Goal: Communication & Community: Answer question/provide support

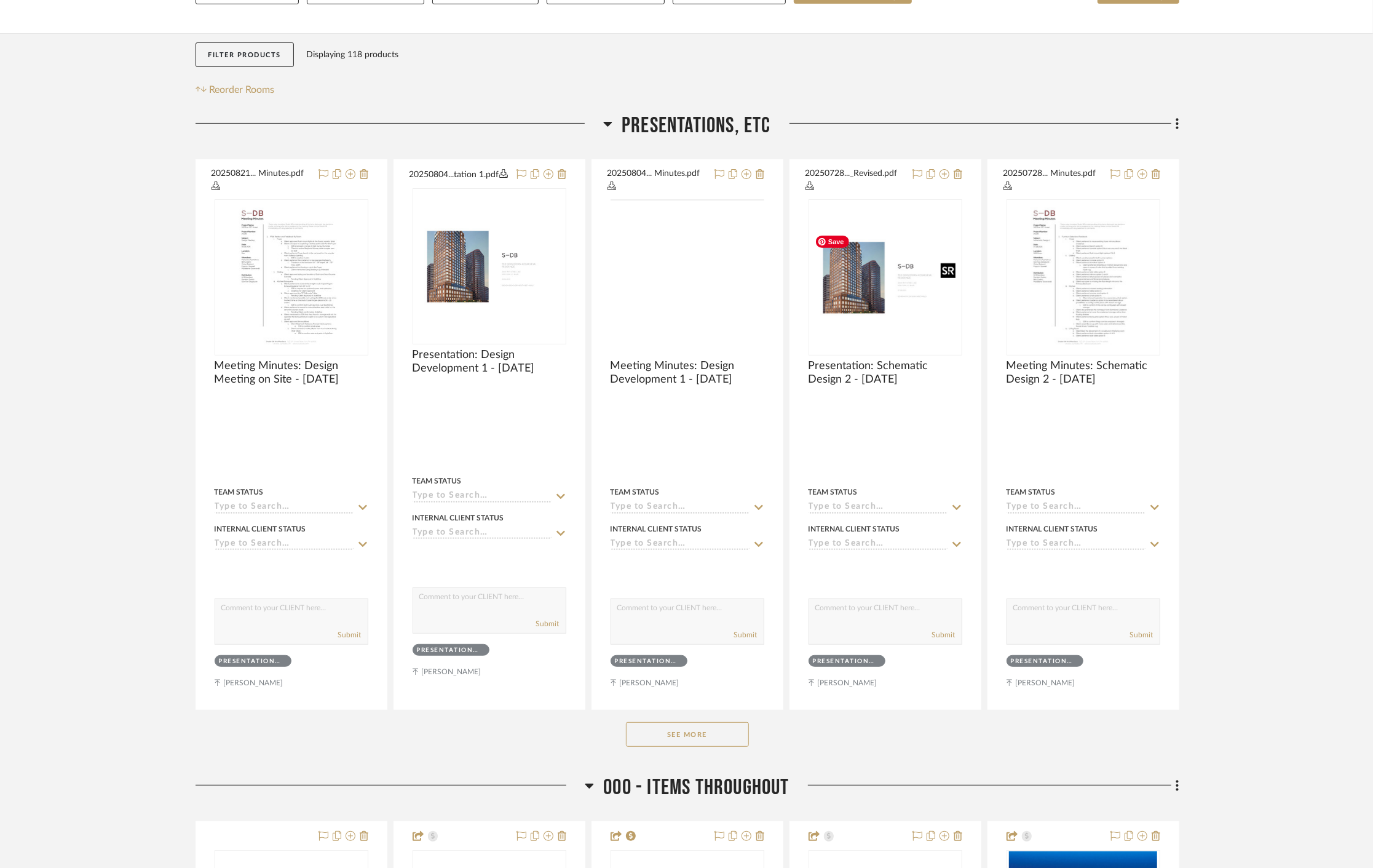
scroll to position [68, 0]
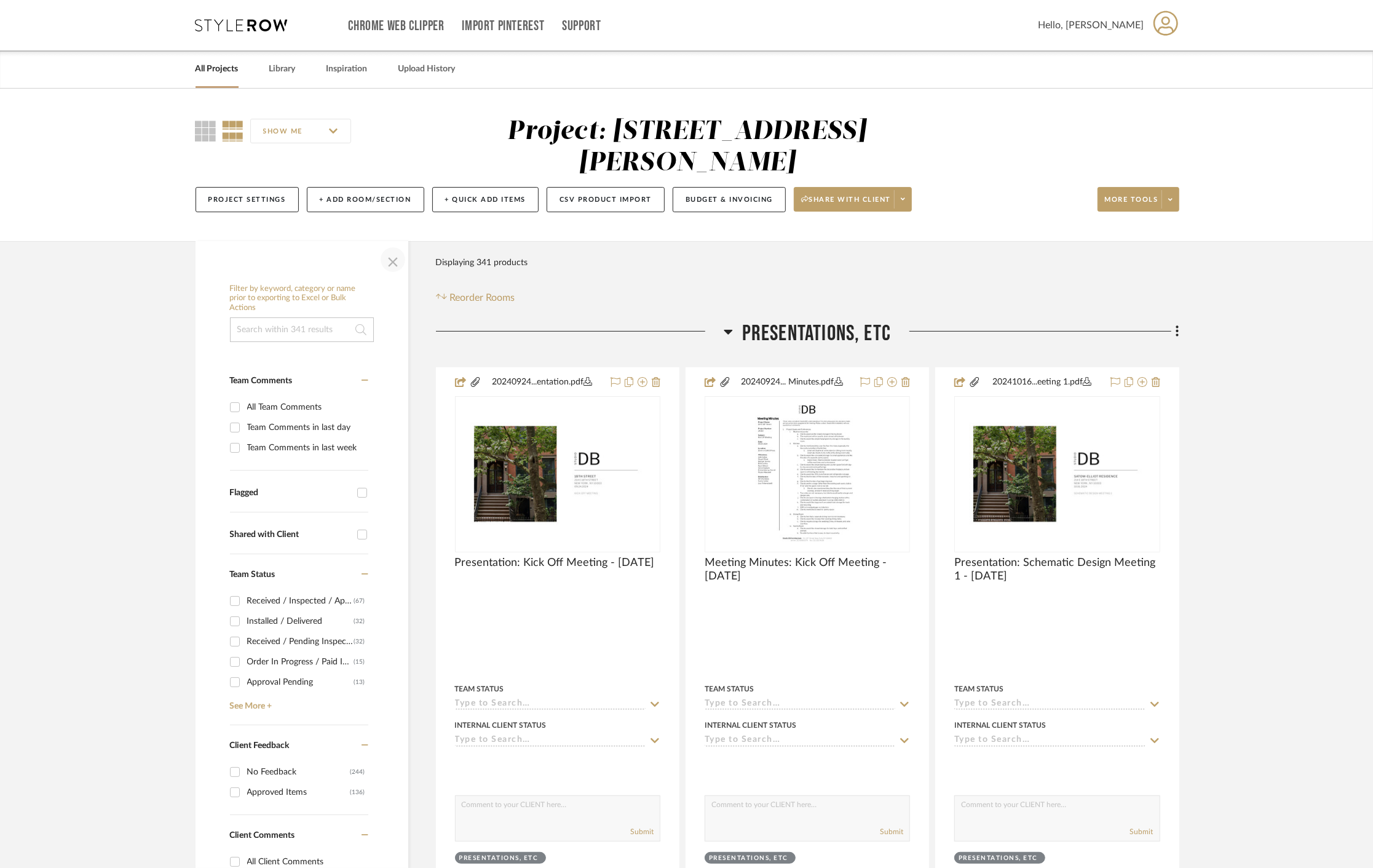
click at [400, 267] on span "button" at bounding box center [393, 260] width 30 height 30
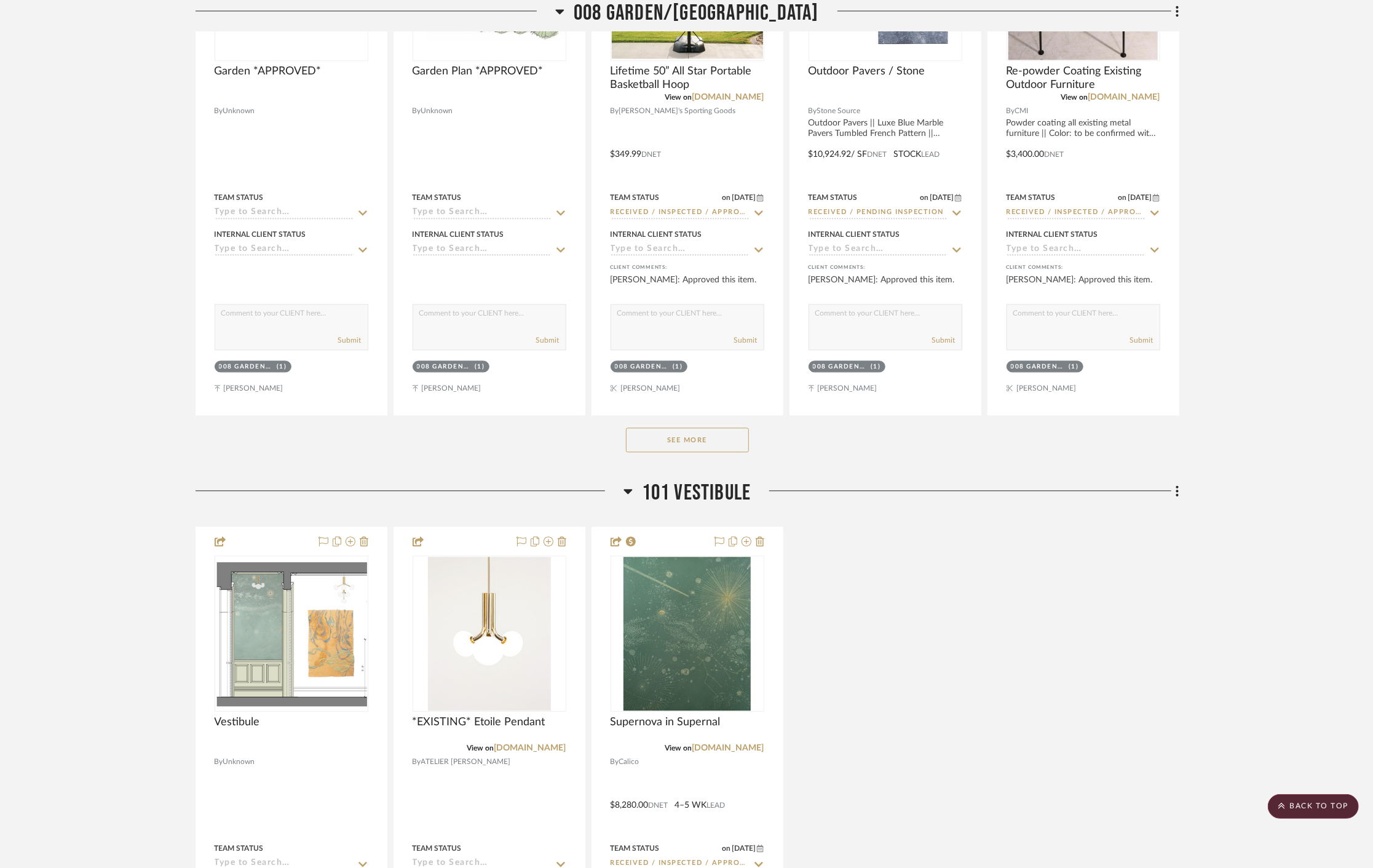
scroll to position [6491, 0]
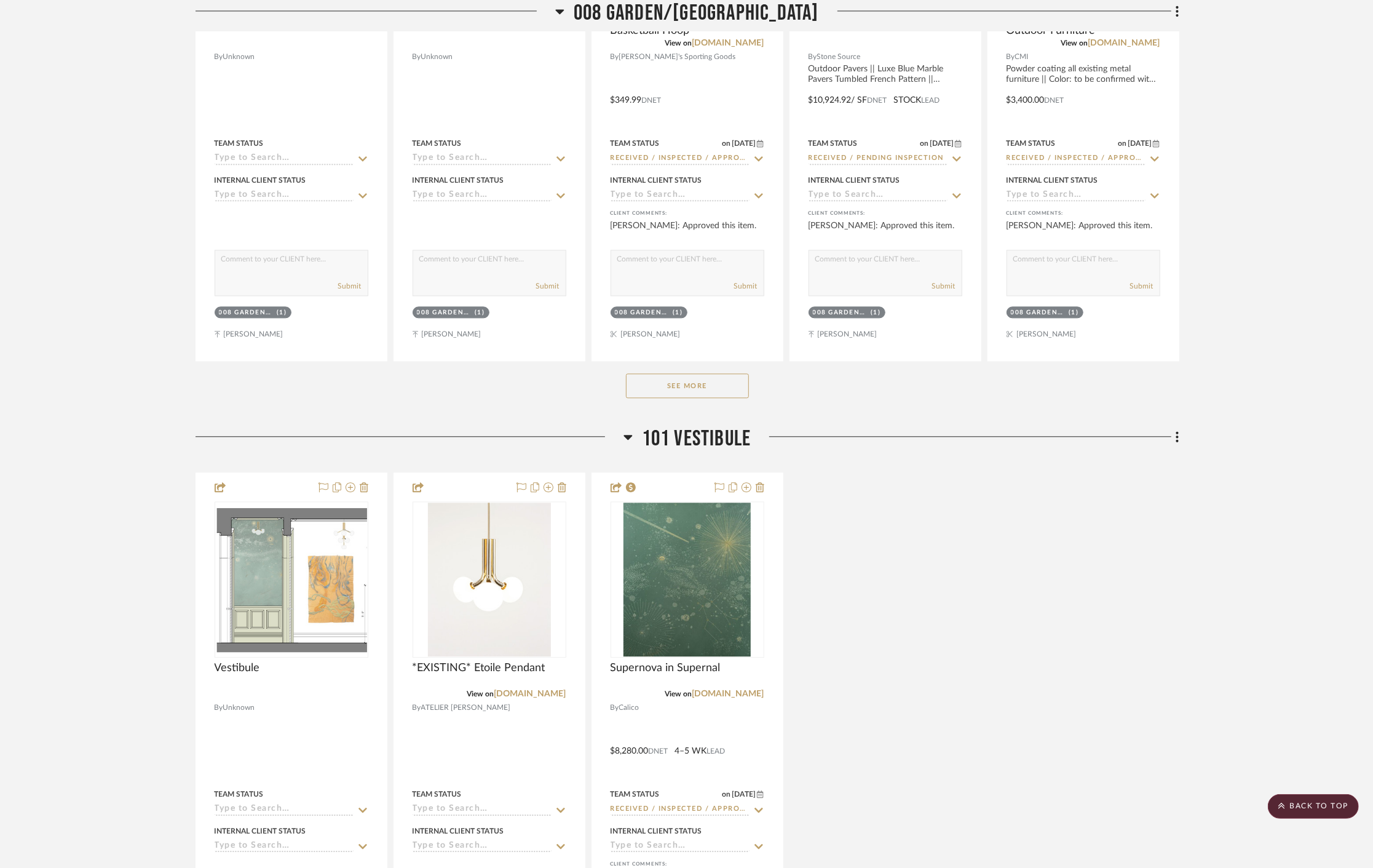
click at [686, 376] on button "See More" at bounding box center [687, 385] width 123 height 25
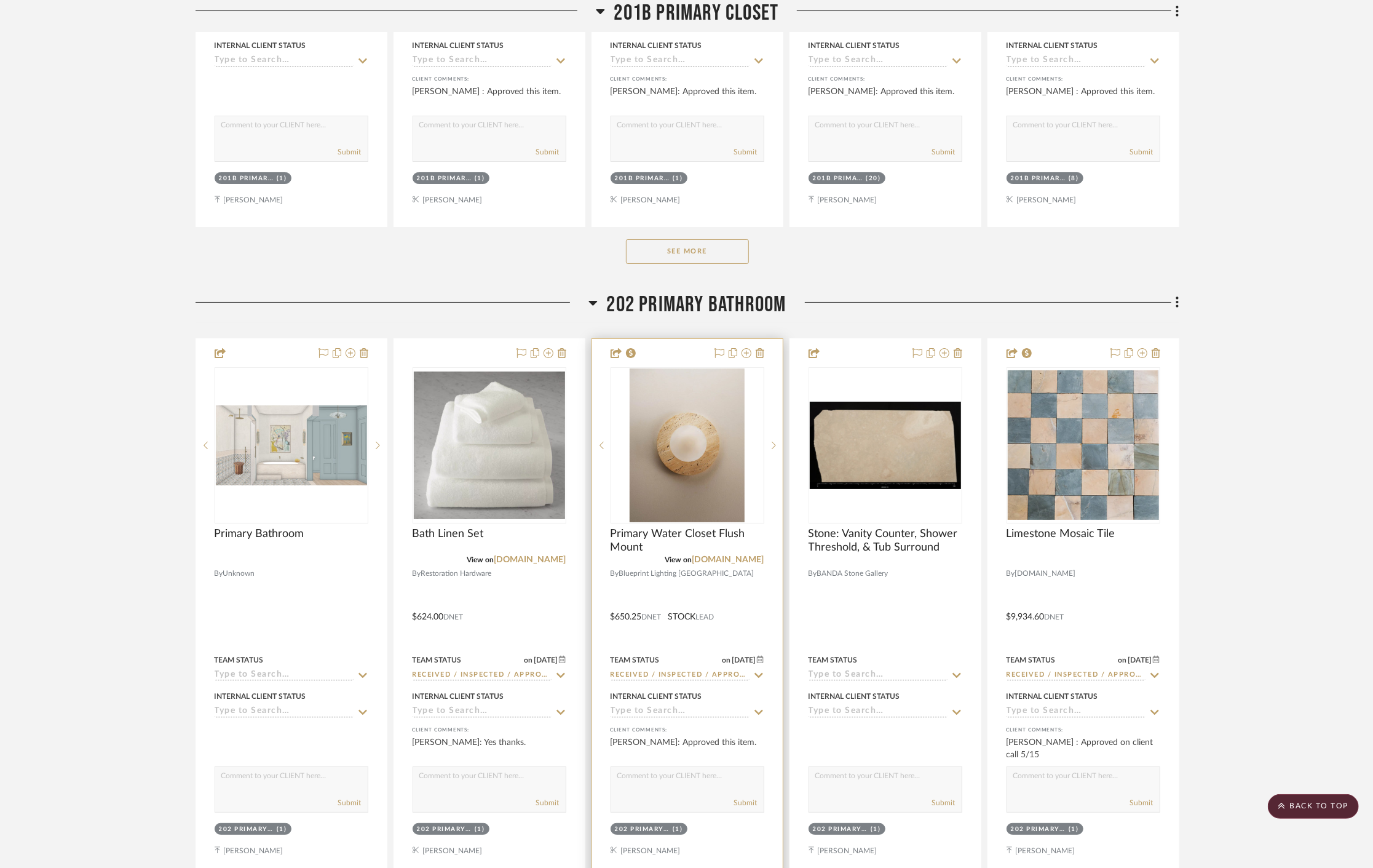
scroll to position [12504, 0]
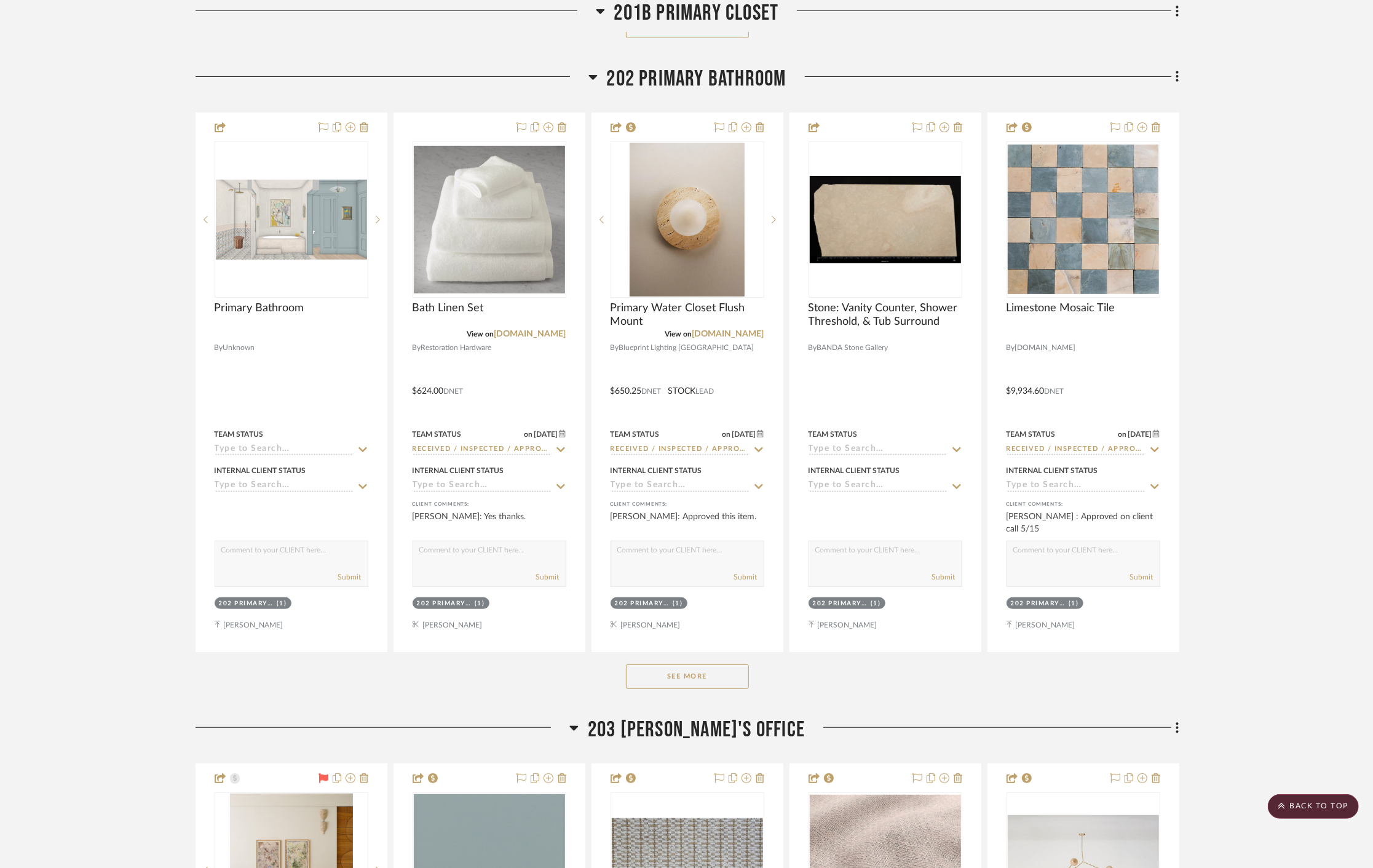
click at [734, 683] on button "See More" at bounding box center [687, 676] width 123 height 25
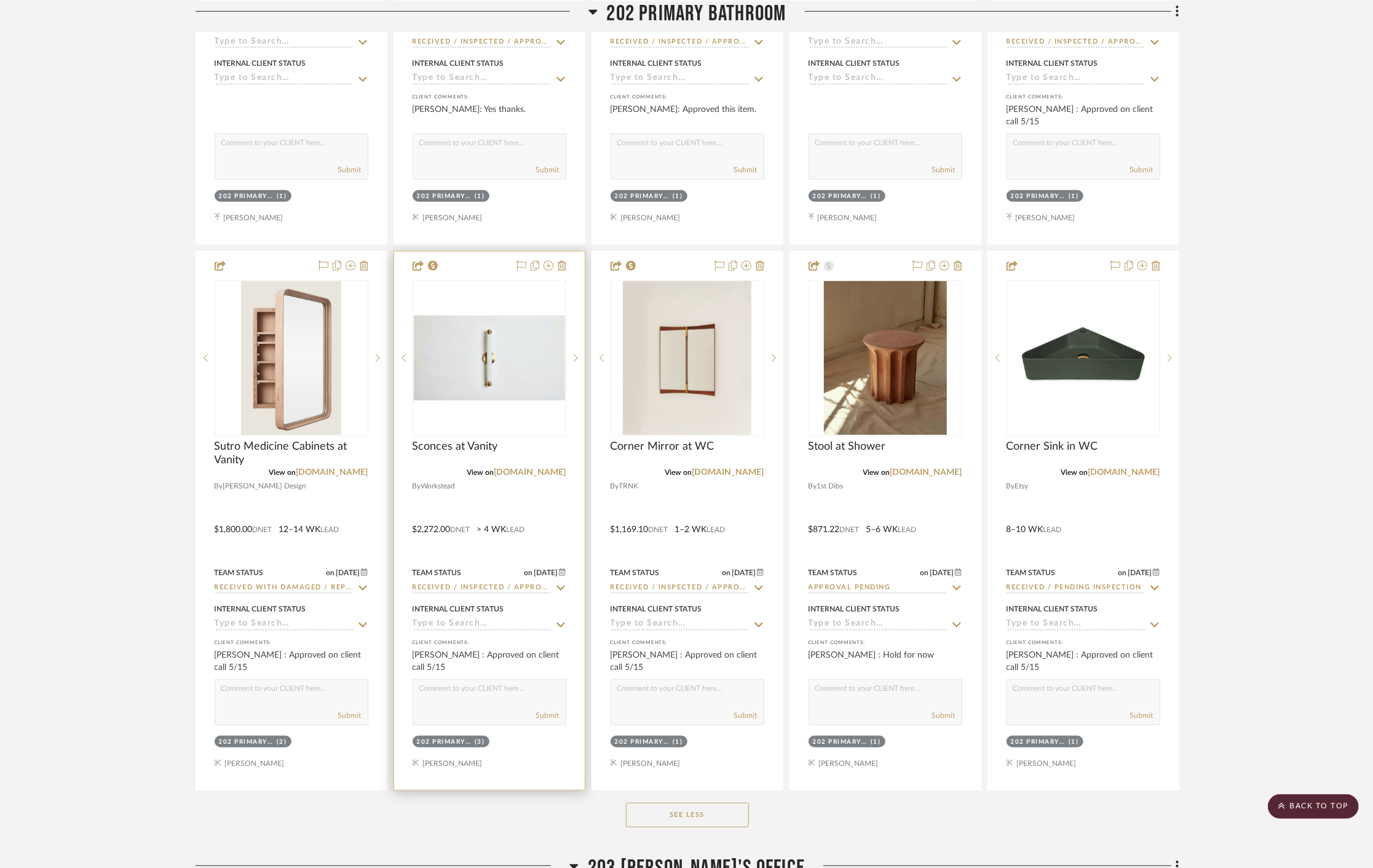
scroll to position [12914, 0]
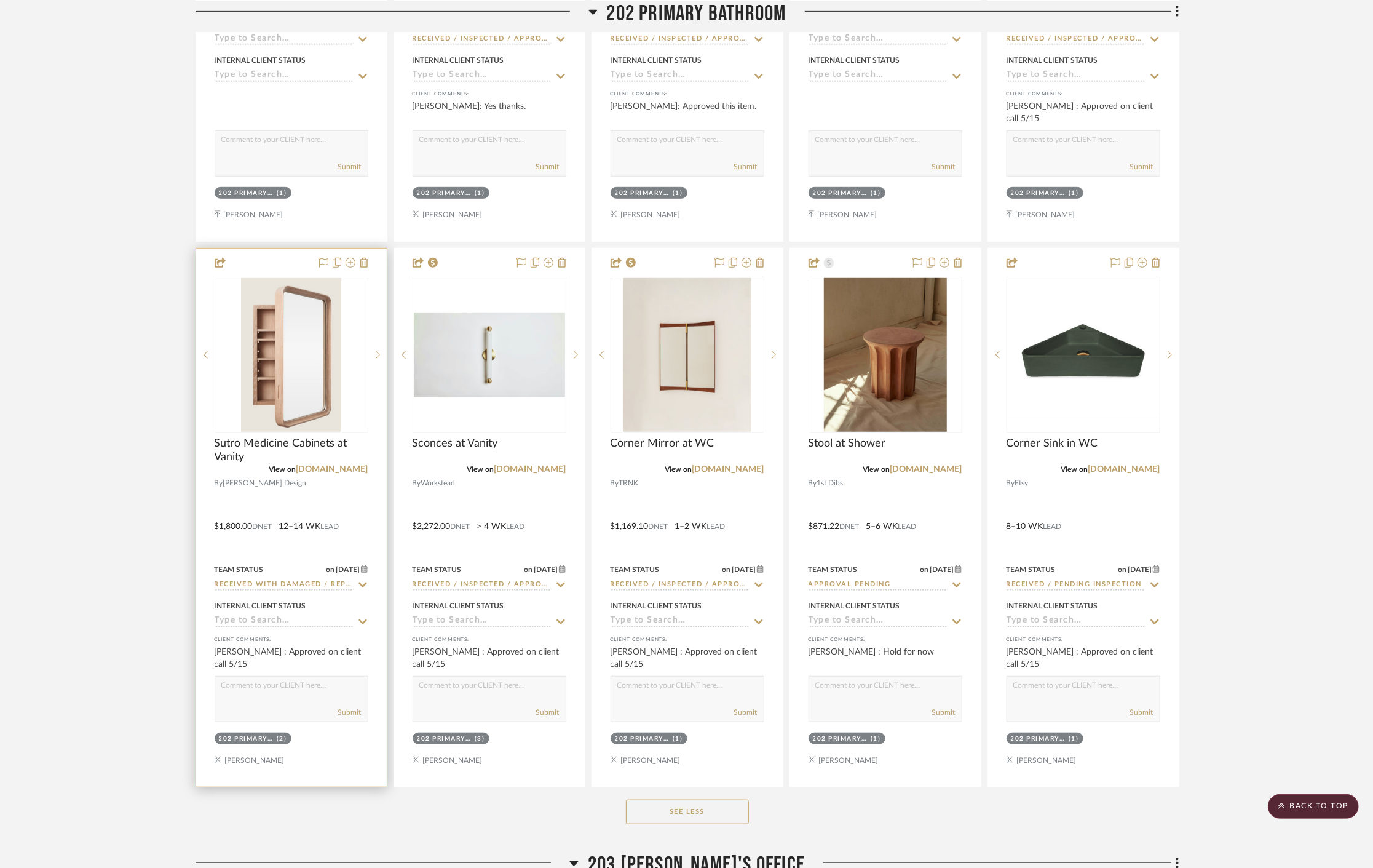
click at [0, 0] on div at bounding box center [0, 0] width 0 height 0
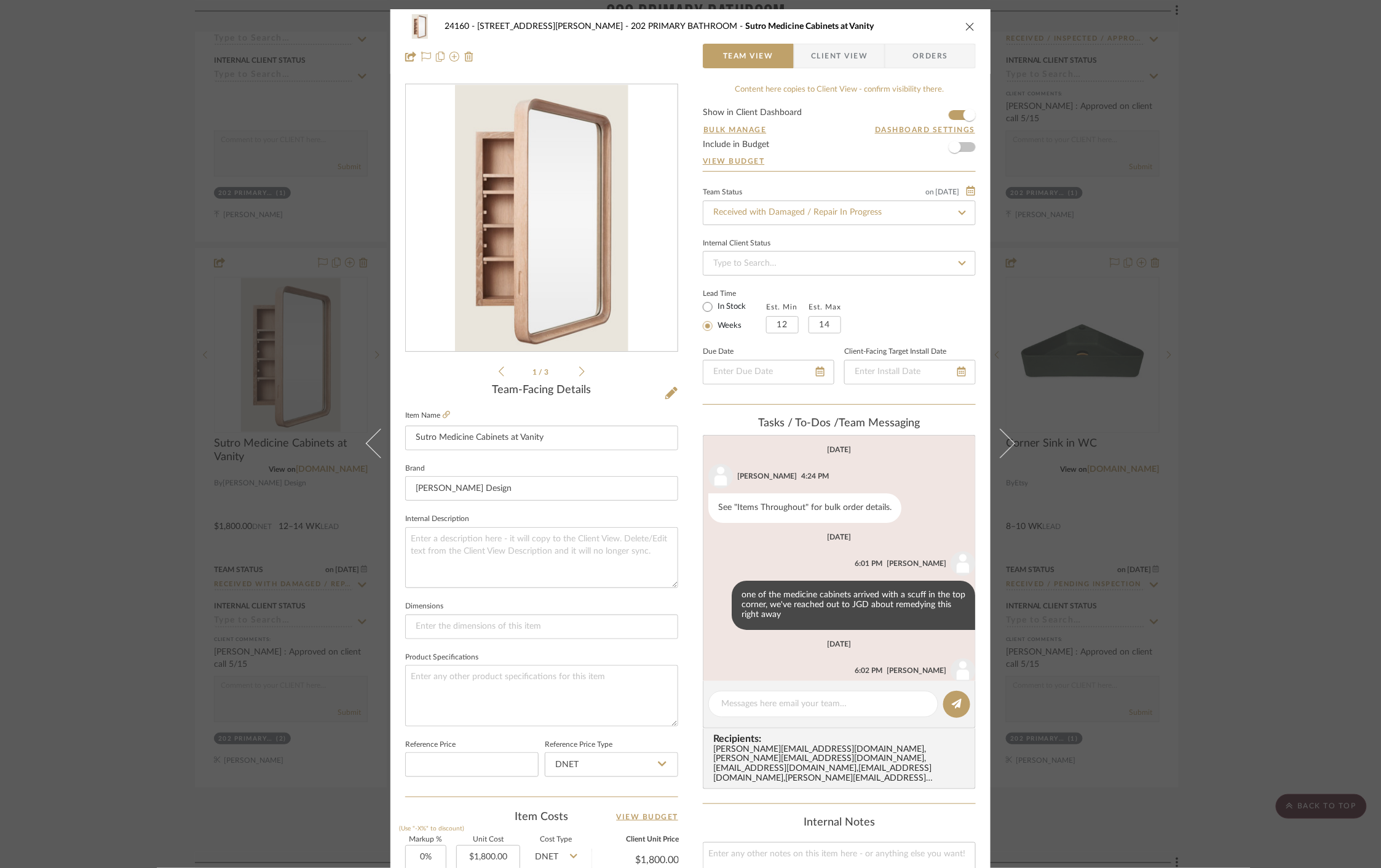
scroll to position [62, 0]
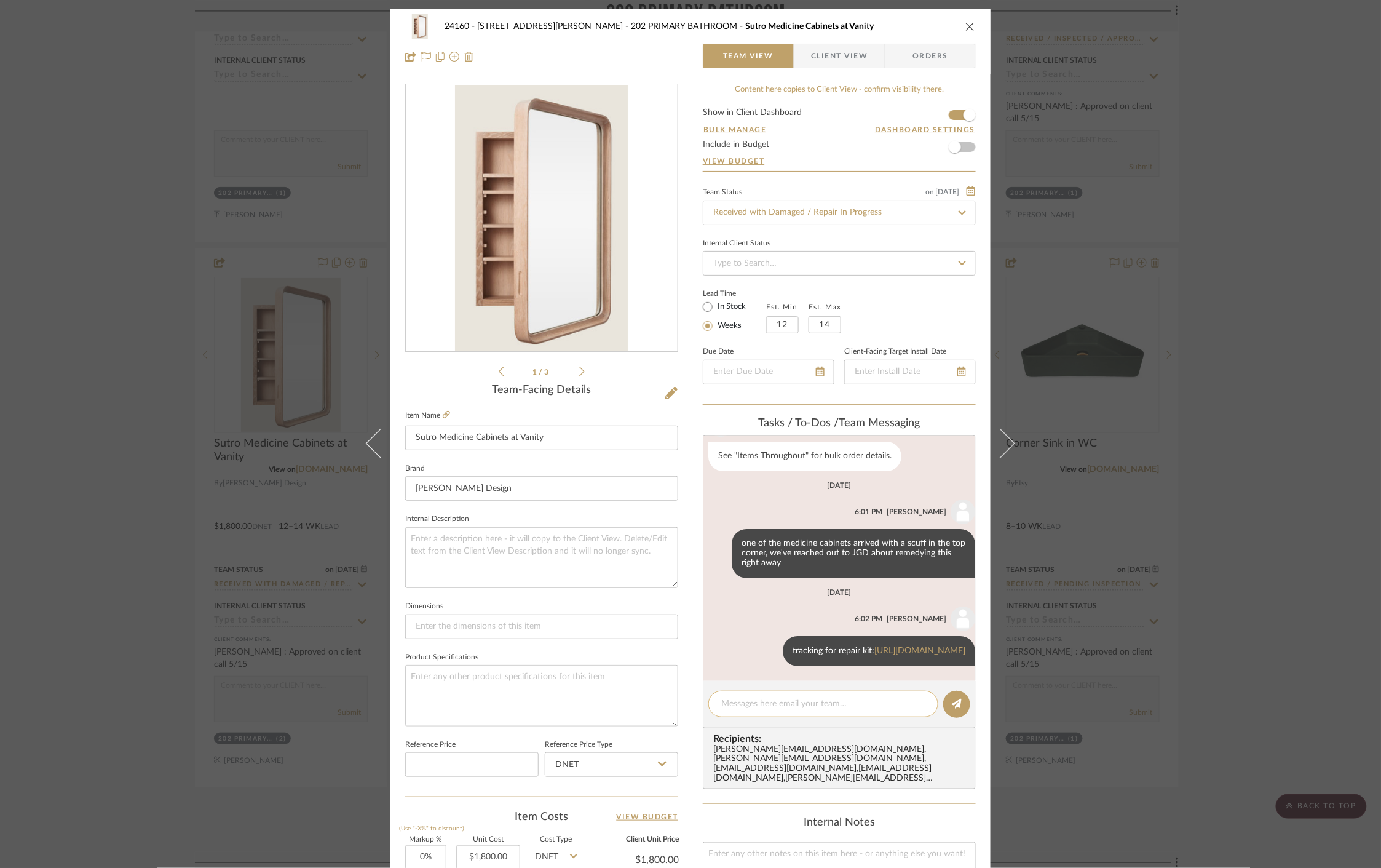
click at [803, 704] on textarea at bounding box center [823, 704] width 204 height 13
click at [816, 699] on textarea "Repair scheduled for" at bounding box center [823, 704] width 204 height 13
type textarea "Repair scheduled for 9/17, time to be confirmed the day prior"
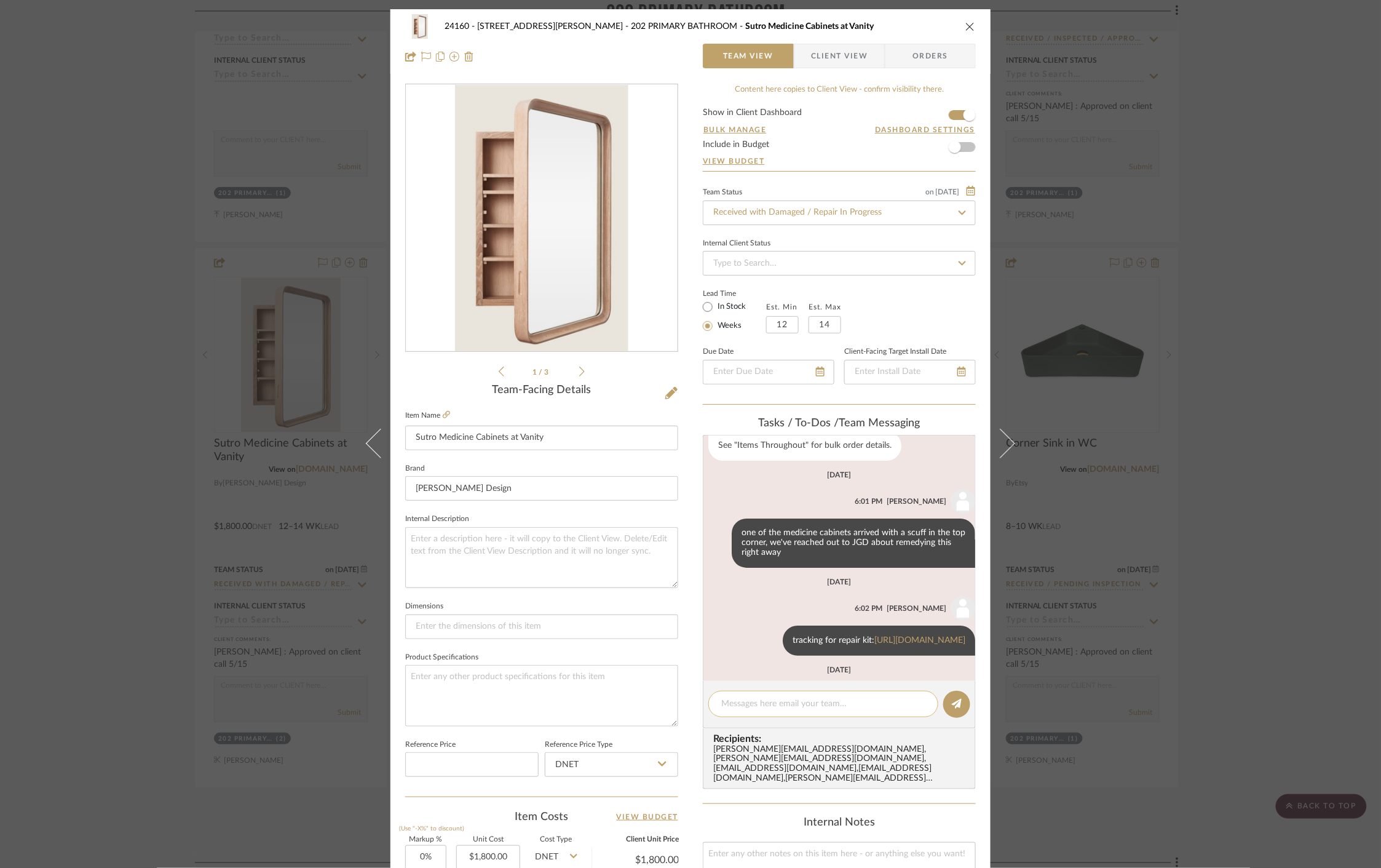
scroll to position [158, 0]
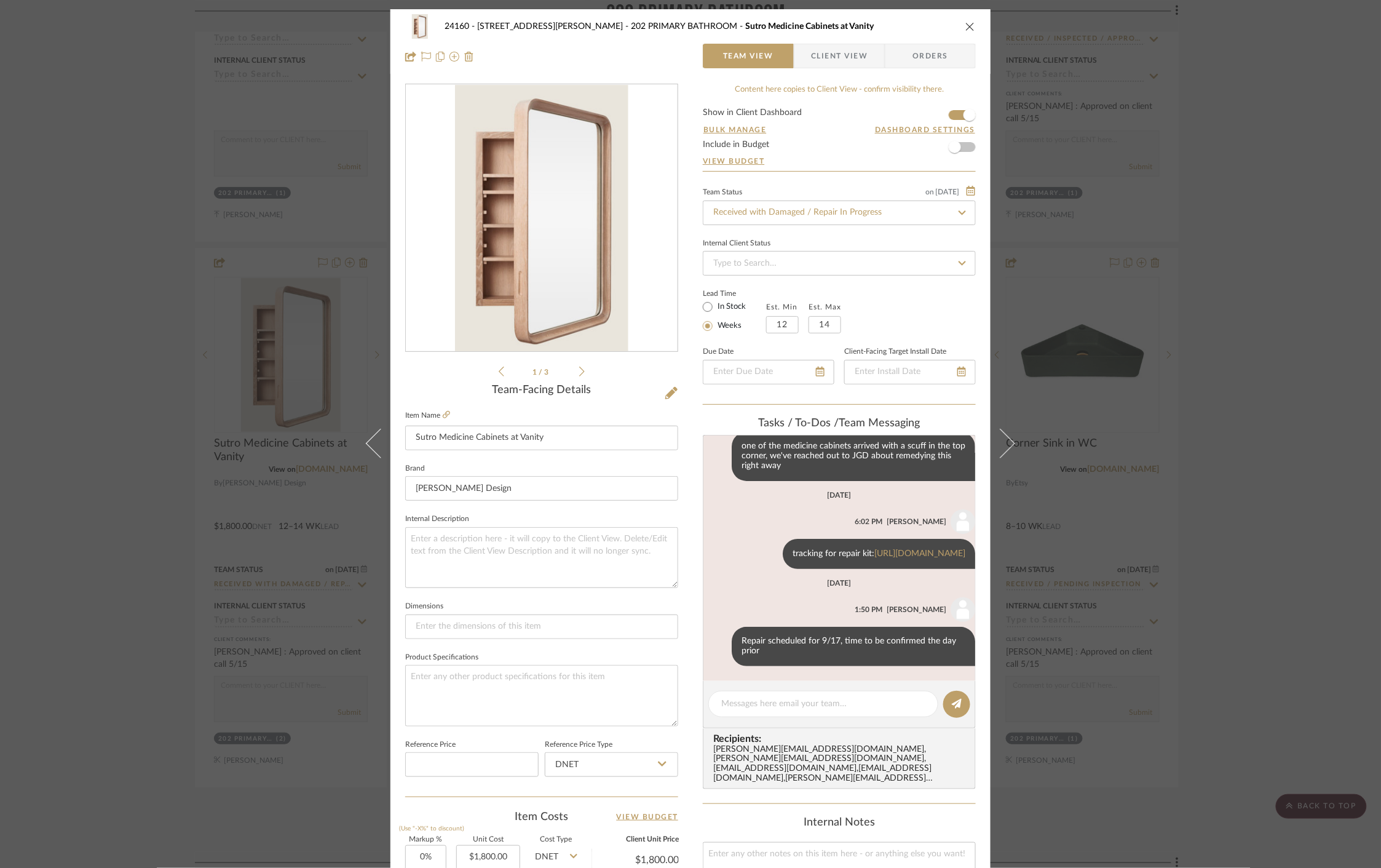
click at [1191, 346] on div "24160 - 214 E 18th Street - Satow Elliot 202 PRIMARY BATHROOM Sutro Medicine Ca…" at bounding box center [690, 434] width 1381 height 868
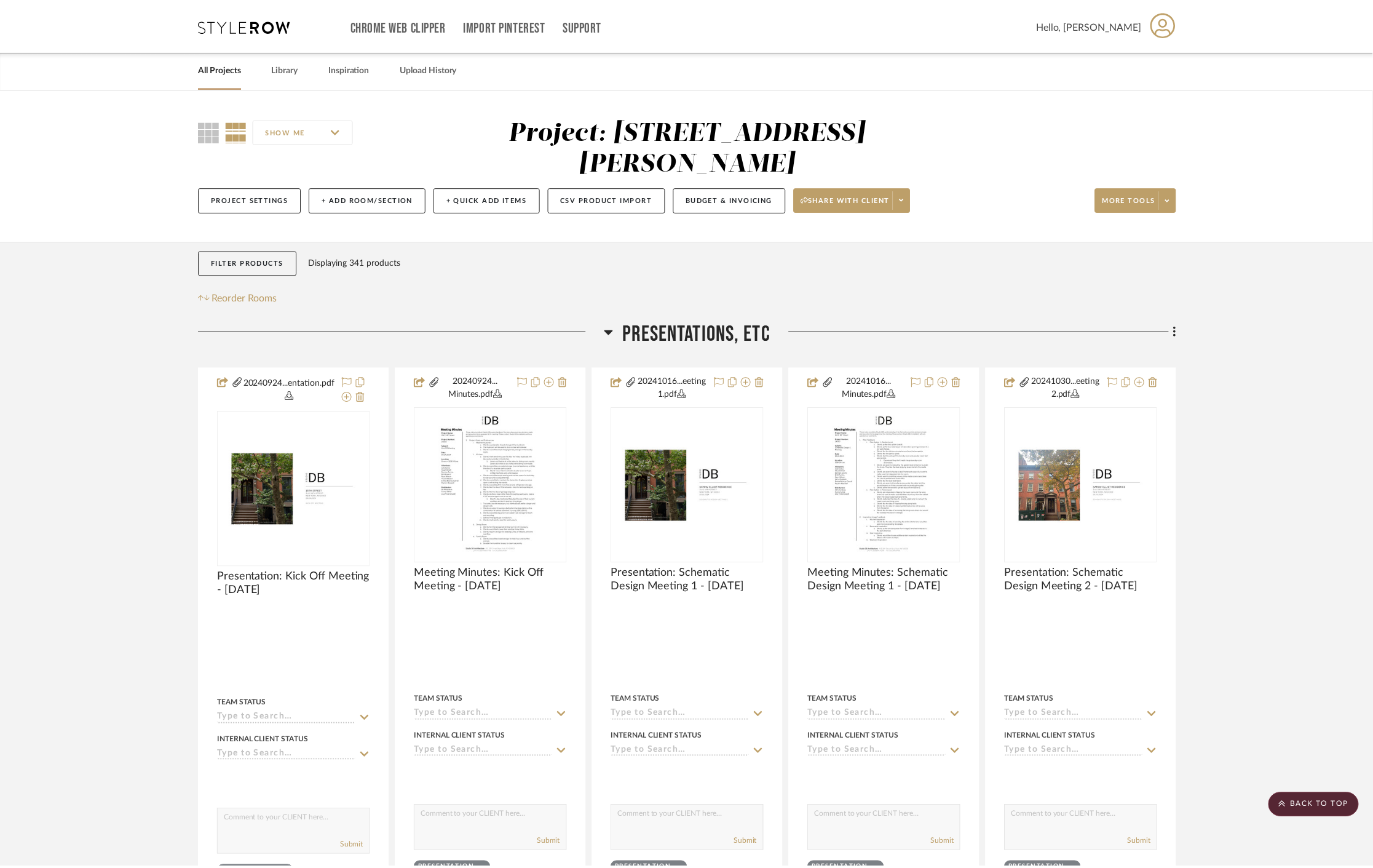
scroll to position [12914, 0]
